Goal: Navigation & Orientation: Find specific page/section

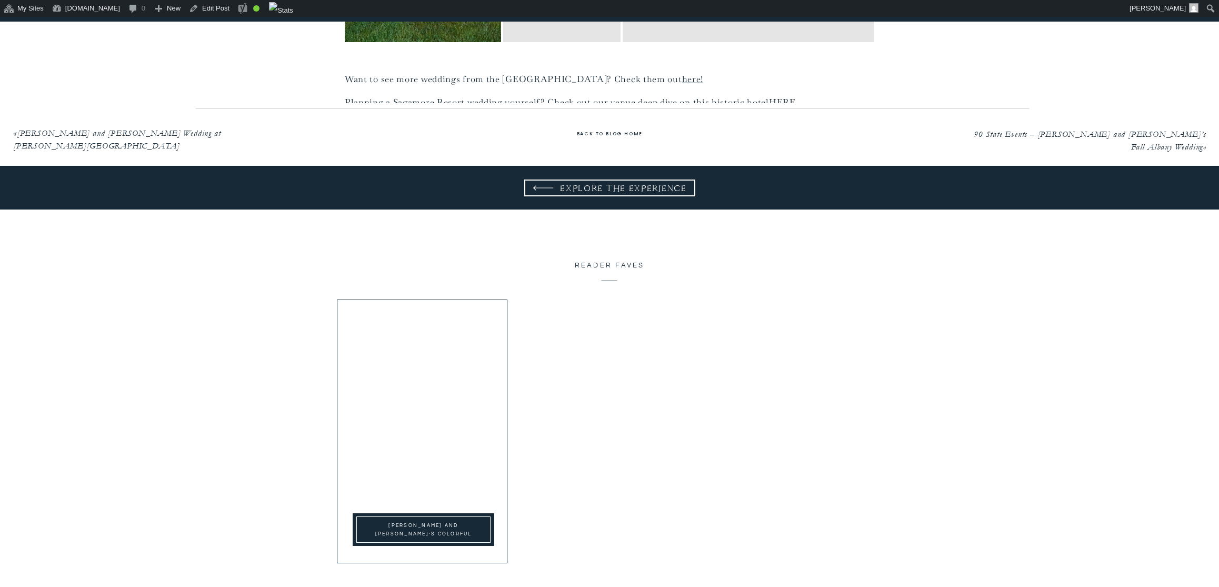
scroll to position [5685, 0]
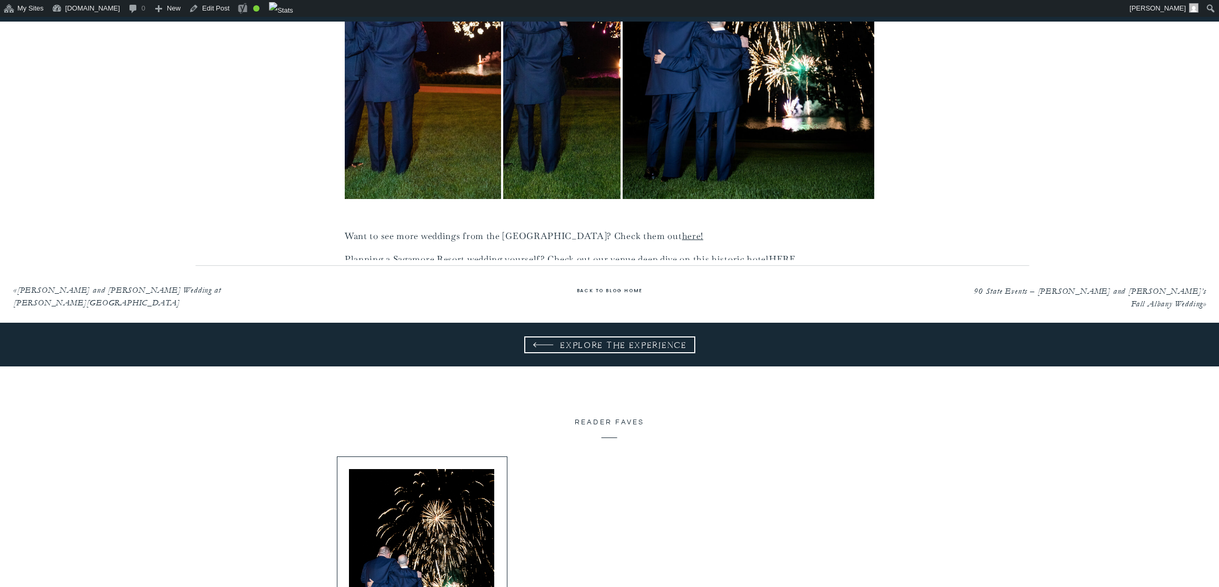
drag, startPoint x: 653, startPoint y: 220, endPoint x: 1051, endPoint y: 6, distance: 452.0
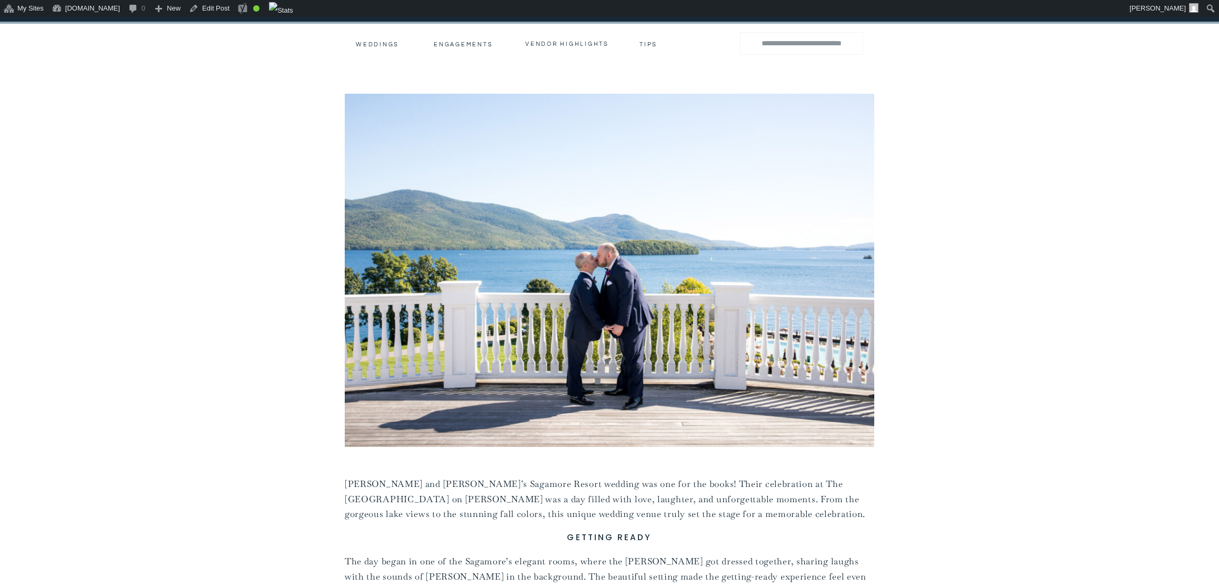
scroll to position [0, 0]
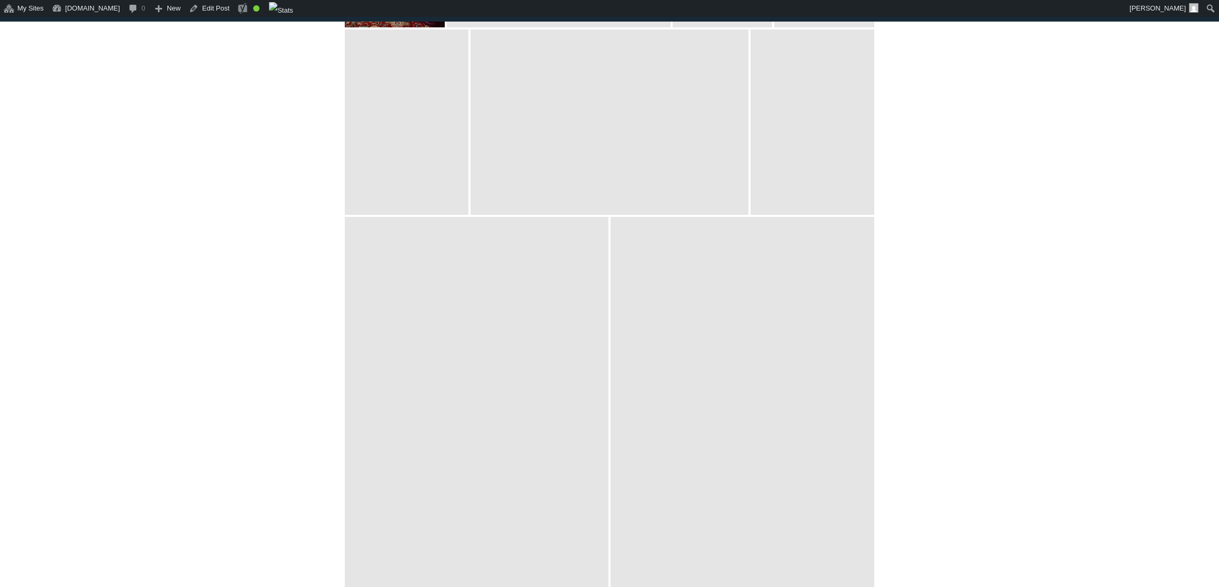
scroll to position [3889, 0]
